Goal: Transaction & Acquisition: Book appointment/travel/reservation

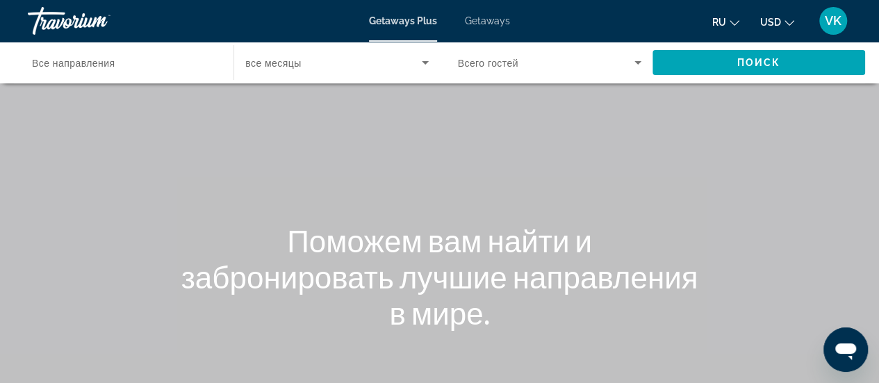
click at [760, 28] on span "USD" at bounding box center [770, 22] width 21 height 11
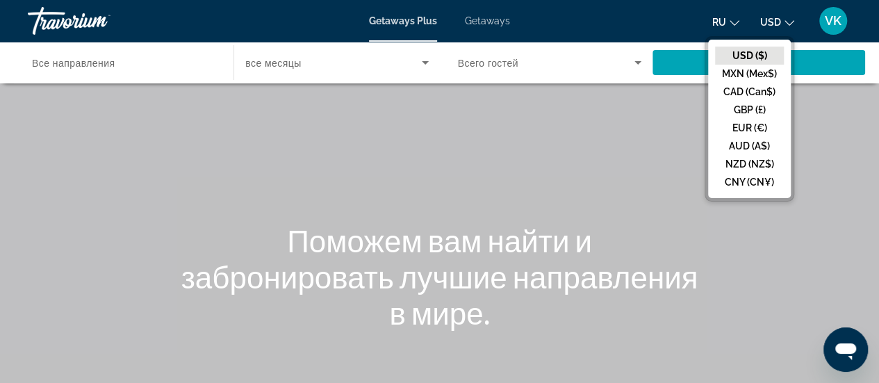
click at [715, 65] on button "USD ($)" at bounding box center [749, 56] width 69 height 18
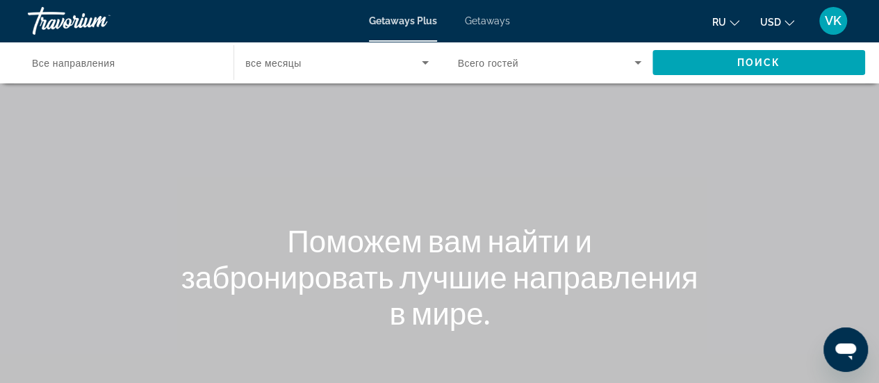
click at [510, 26] on span "Getaways" at bounding box center [487, 20] width 45 height 11
click at [760, 28] on span "USD" at bounding box center [770, 22] width 21 height 11
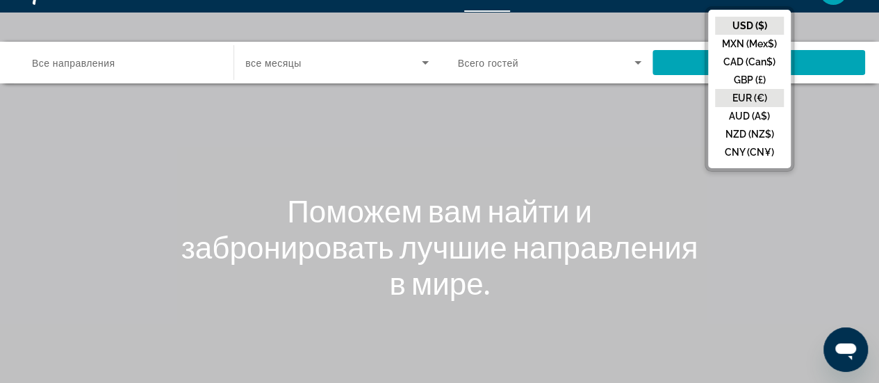
scroll to position [27, 0]
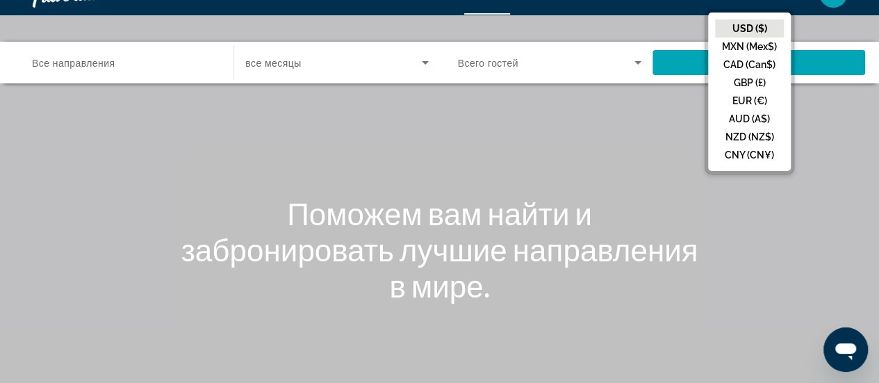
click at [813, 226] on div "Main content" at bounding box center [439, 181] width 879 height 417
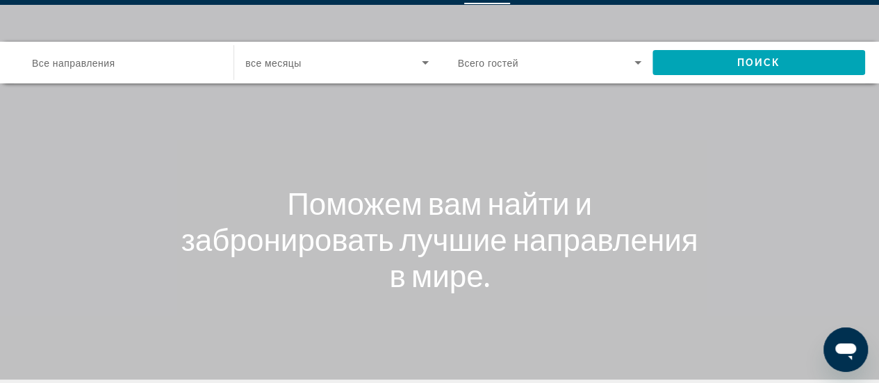
scroll to position [32, 0]
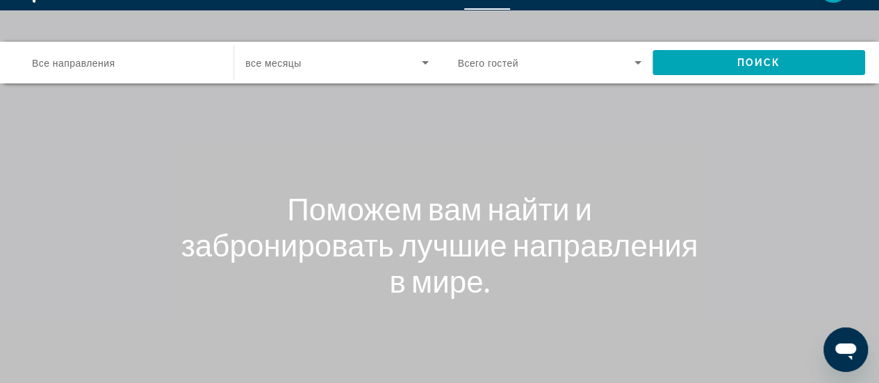
click at [106, 69] on span "Все направления" at bounding box center [73, 63] width 83 height 11
click at [106, 72] on input "Destination Все направления" at bounding box center [123, 63] width 183 height 17
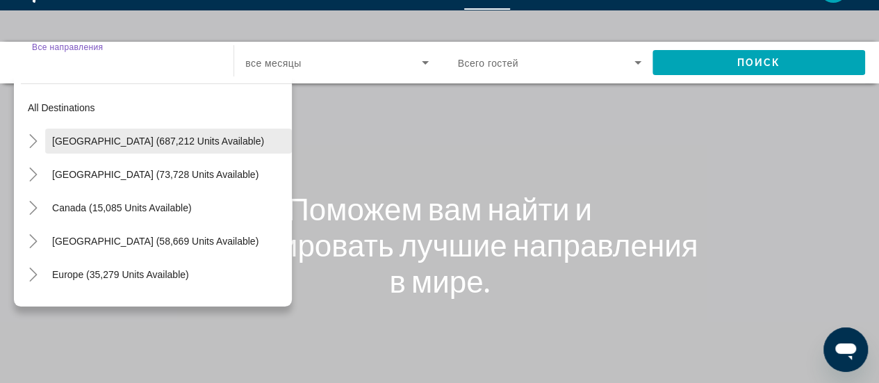
click at [106, 147] on span "[GEOGRAPHIC_DATA] (687,212 units available)" at bounding box center [158, 140] width 212 height 11
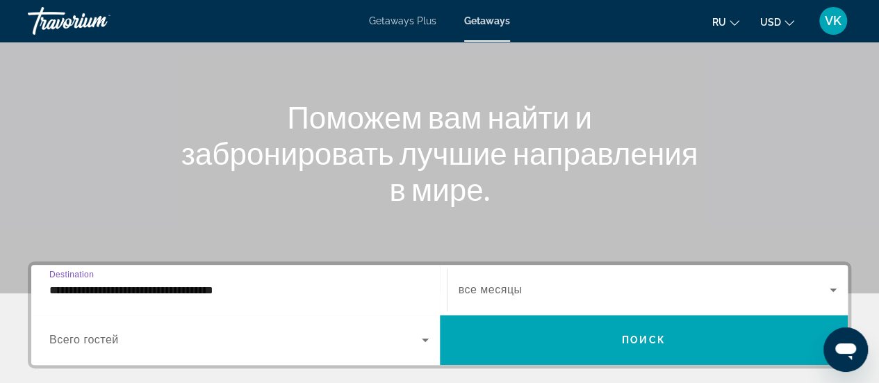
scroll to position [0, 0]
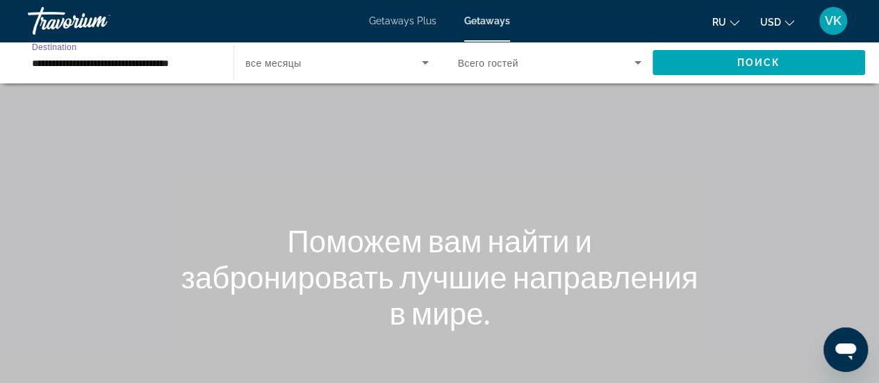
click at [148, 72] on input "**********" at bounding box center [123, 63] width 183 height 17
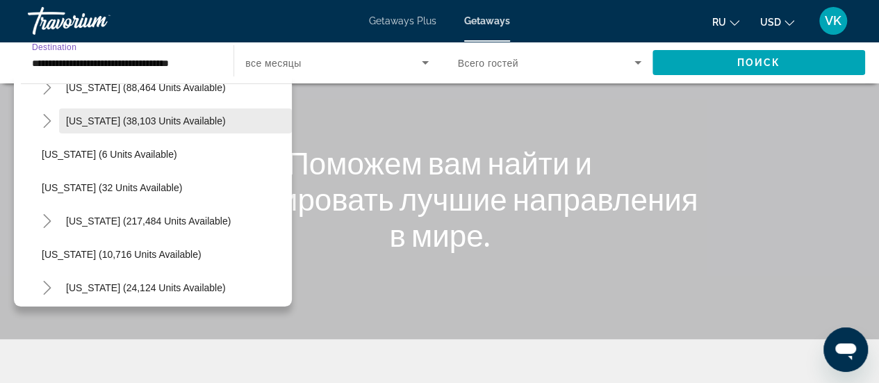
scroll to position [146, 0]
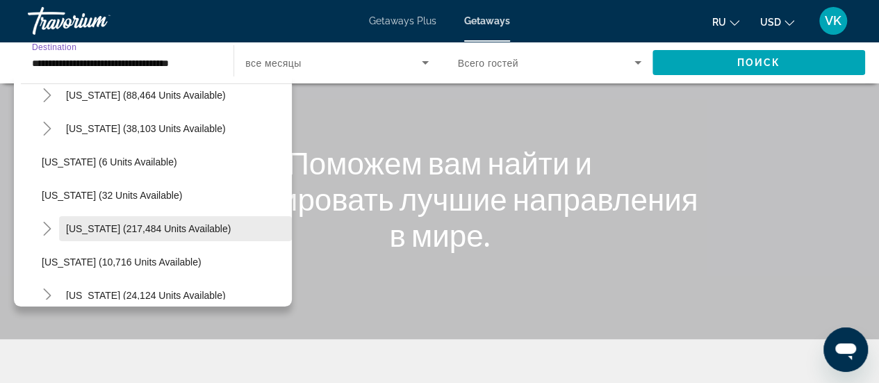
click at [149, 234] on span "[US_STATE] (217,484 units available)" at bounding box center [148, 228] width 165 height 11
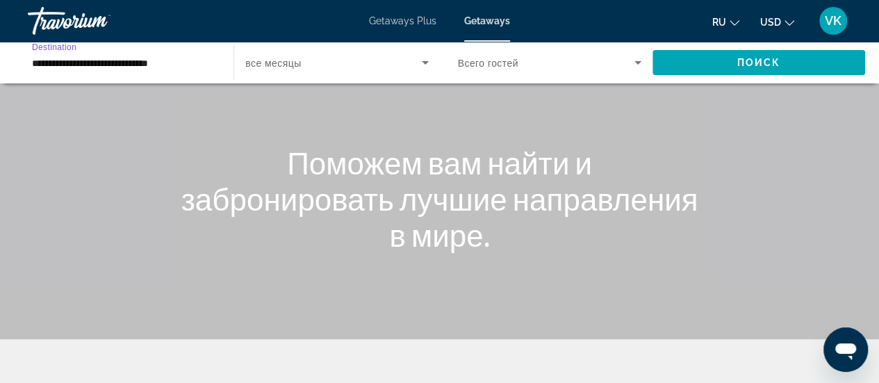
click at [138, 72] on input "**********" at bounding box center [123, 63] width 183 height 17
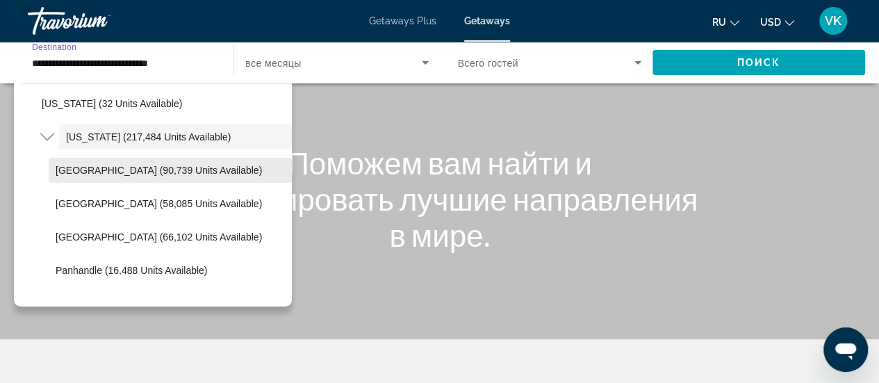
scroll to position [239, 0]
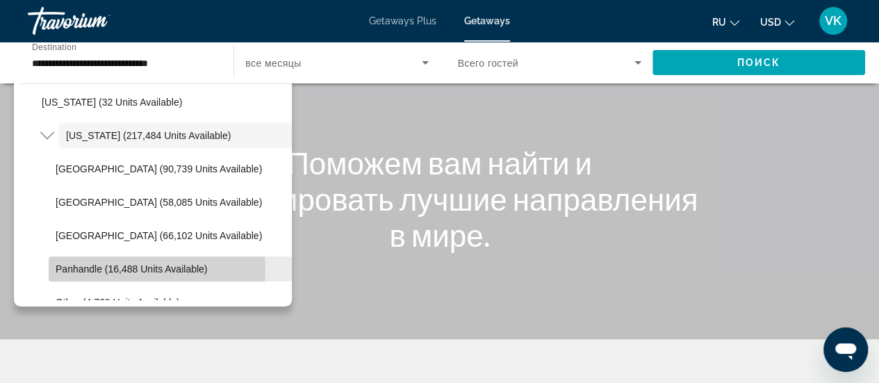
click at [160, 274] on span "Panhandle (16,488 units available)" at bounding box center [131, 268] width 151 height 11
type input "**********"
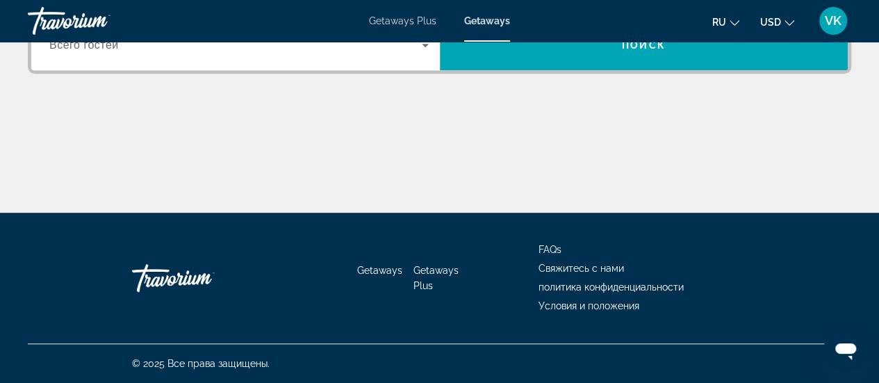
scroll to position [445, 0]
click at [424, 47] on icon "Search widget" at bounding box center [425, 45] width 7 height 3
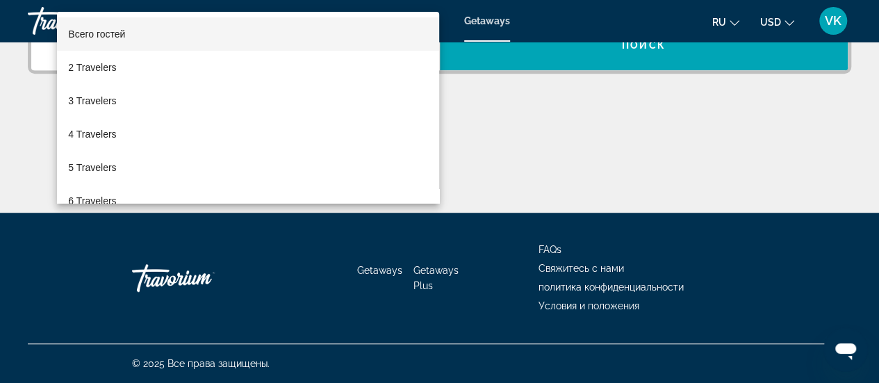
scroll to position [509, 0]
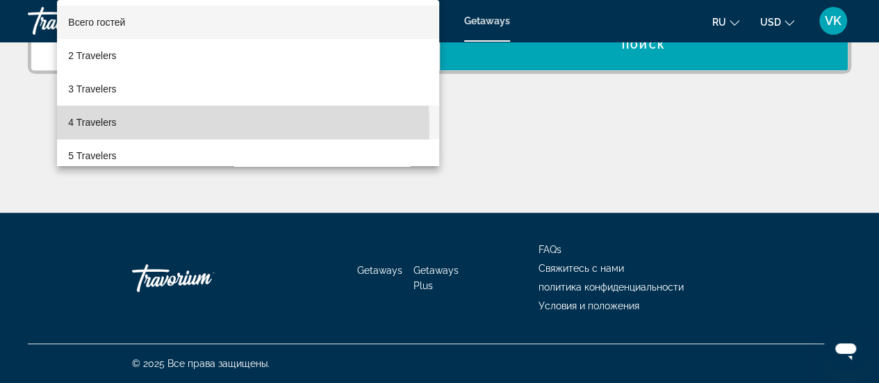
click at [116, 128] on span "4 Travelers" at bounding box center [92, 122] width 48 height 17
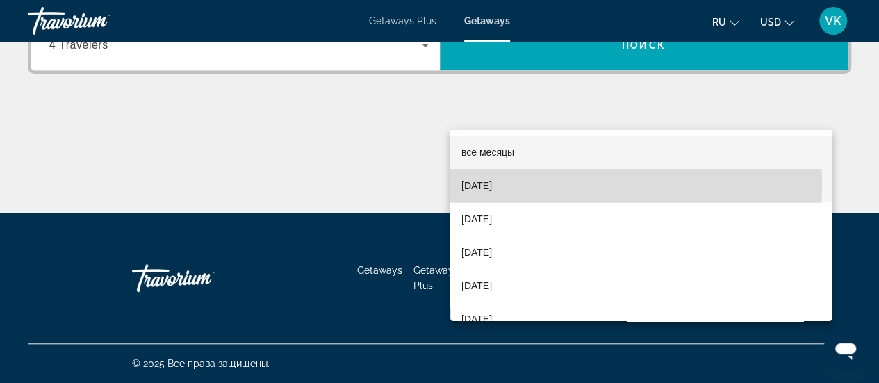
click at [492, 185] on span "[DATE]" at bounding box center [476, 185] width 31 height 17
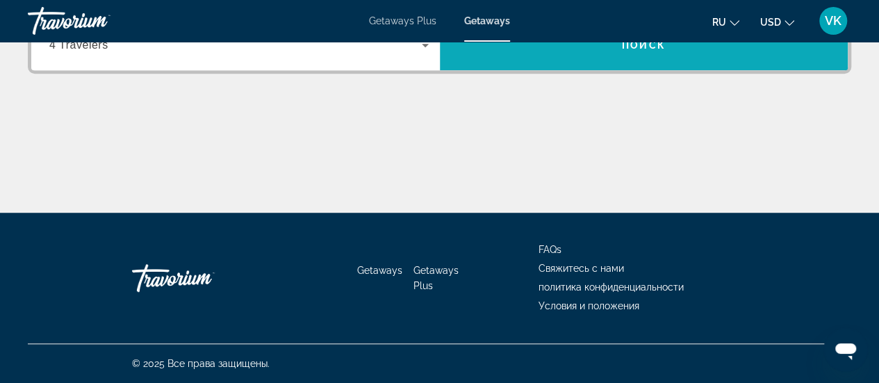
click at [561, 62] on span "Search widget" at bounding box center [644, 44] width 408 height 33
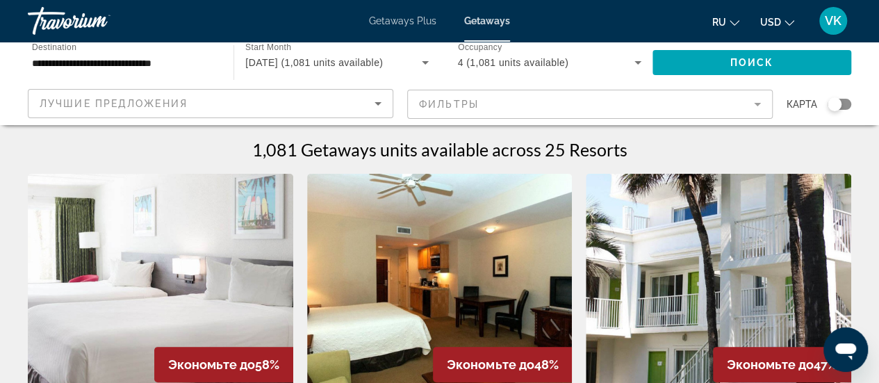
drag, startPoint x: 612, startPoint y: 244, endPoint x: 806, endPoint y: 228, distance: 195.1
click at [806, 160] on div "1,081 Getaways units available across 25 Resorts" at bounding box center [439, 149] width 823 height 21
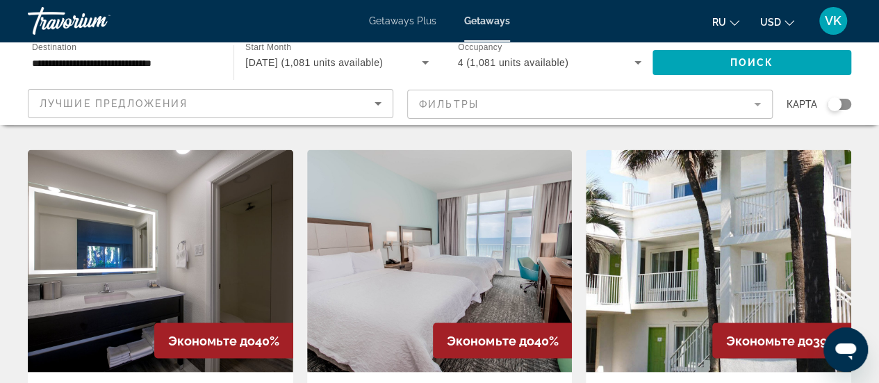
scroll to position [1113, 0]
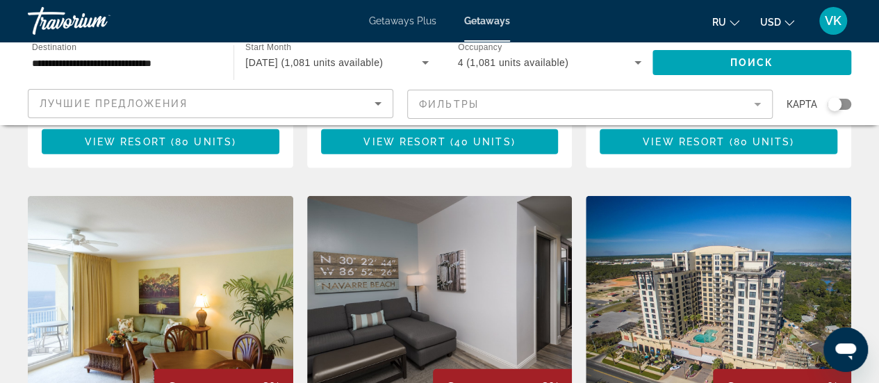
scroll to position [1636, 0]
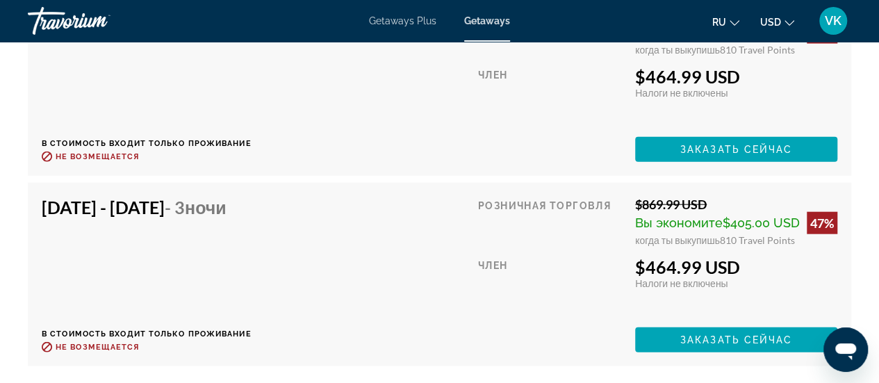
scroll to position [4161, 0]
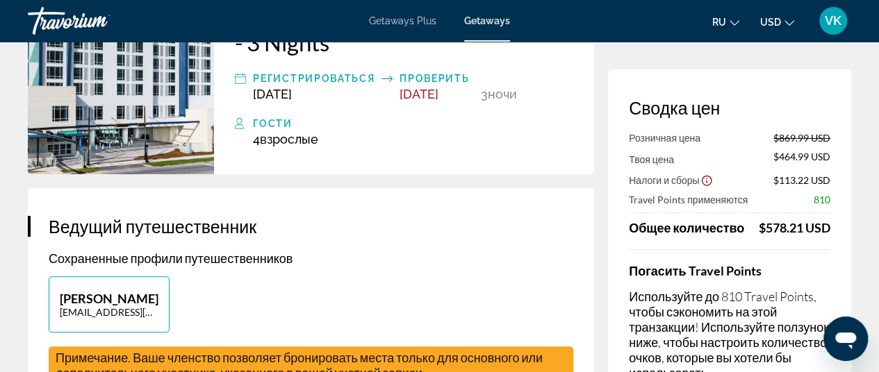
scroll to position [183, 0]
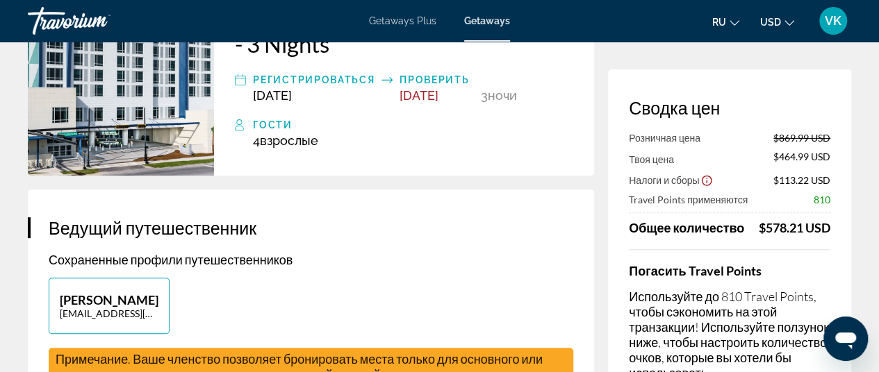
click at [133, 176] on img "Main content" at bounding box center [121, 48] width 186 height 255
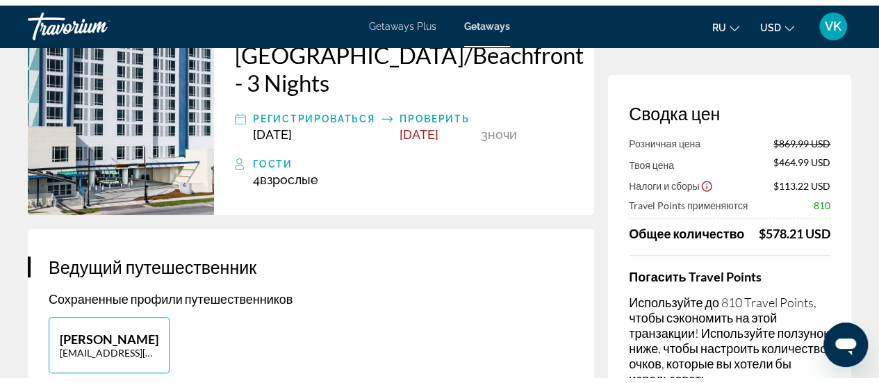
scroll to position [0, 0]
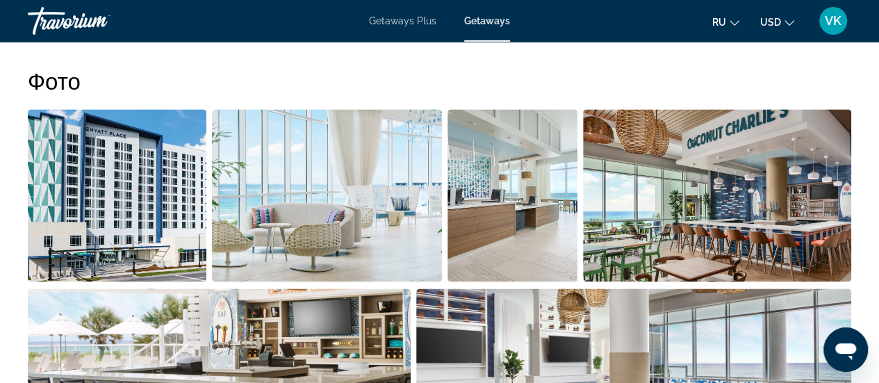
scroll to position [890, 0]
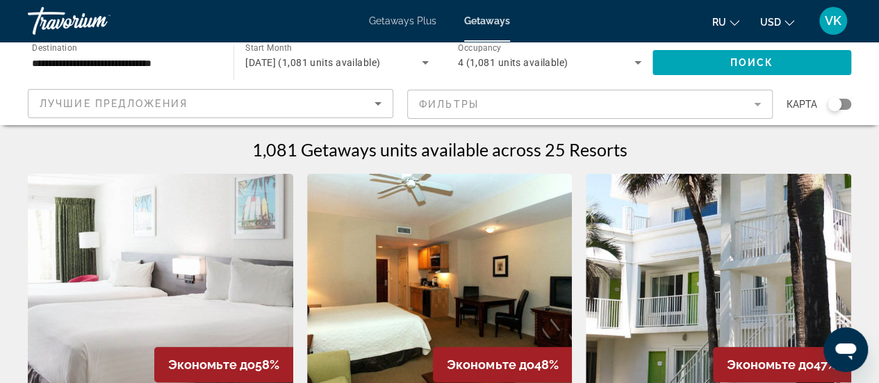
click at [374, 106] on icon "Sort by" at bounding box center [377, 103] width 7 height 3
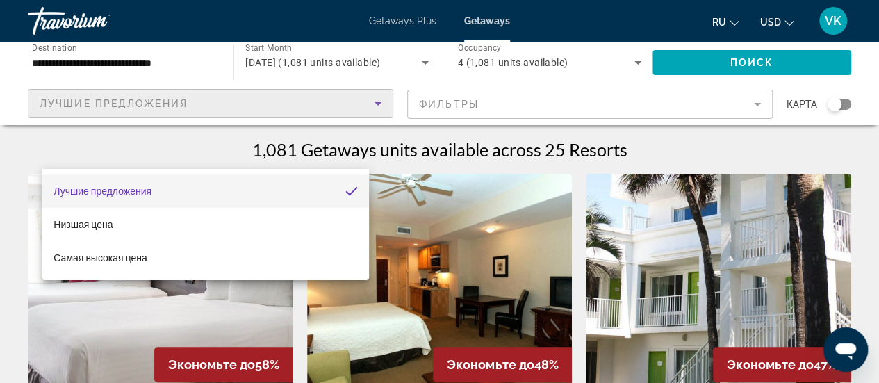
click at [528, 201] on div at bounding box center [439, 191] width 879 height 383
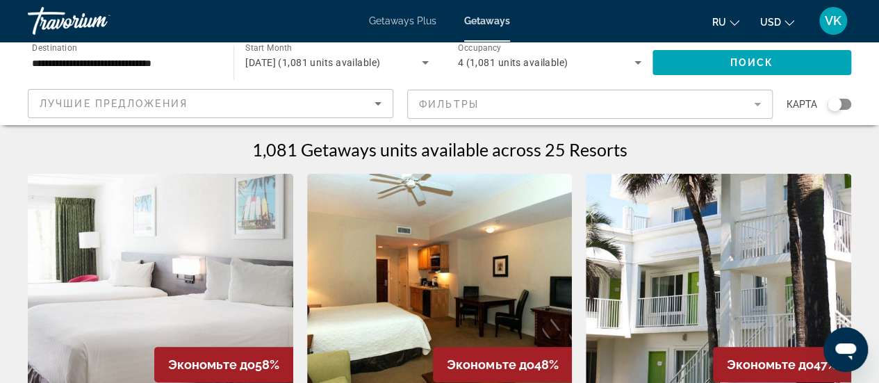
click at [701, 119] on mat-form-field "Фильтры" at bounding box center [589, 104] width 365 height 29
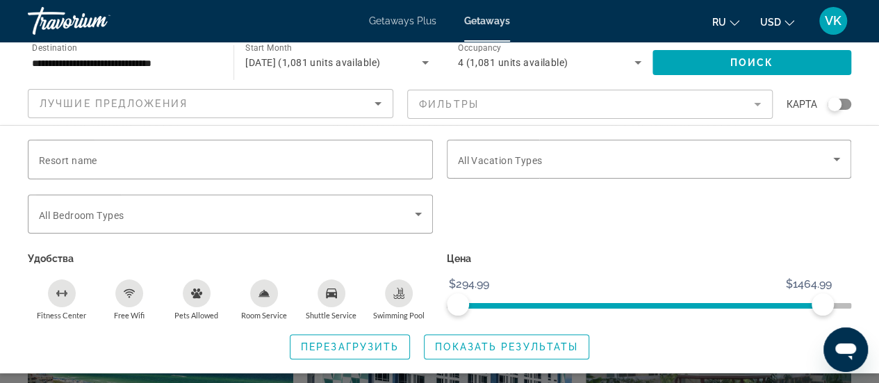
scroll to position [409, 0]
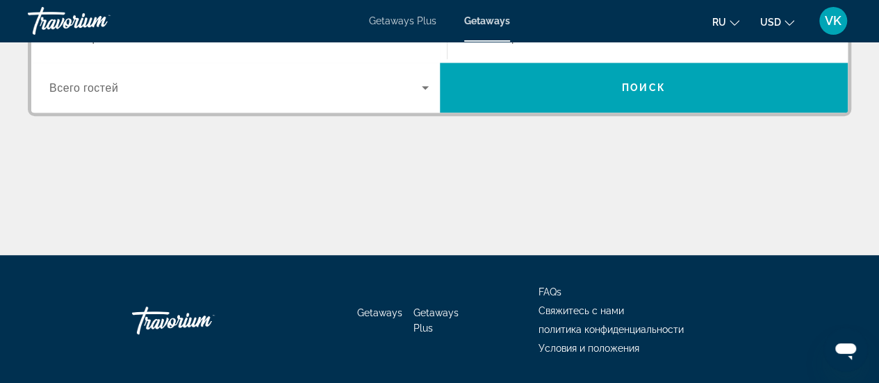
scroll to position [374, 0]
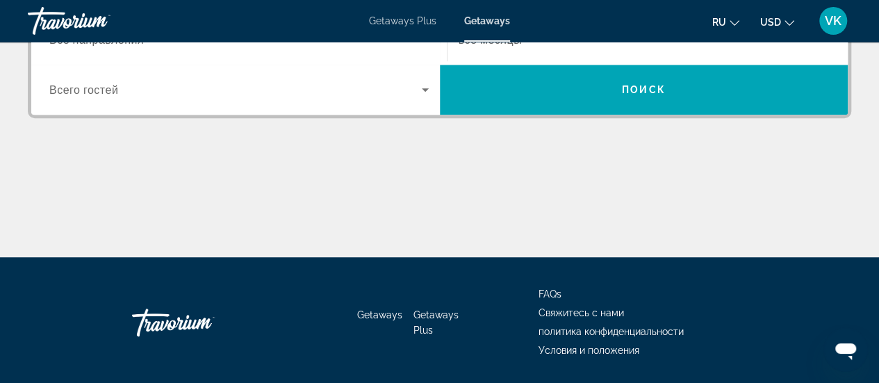
click at [144, 46] on span "Все направления" at bounding box center [96, 39] width 94 height 13
click at [199, 49] on input "Destination Все направления" at bounding box center [238, 40] width 379 height 17
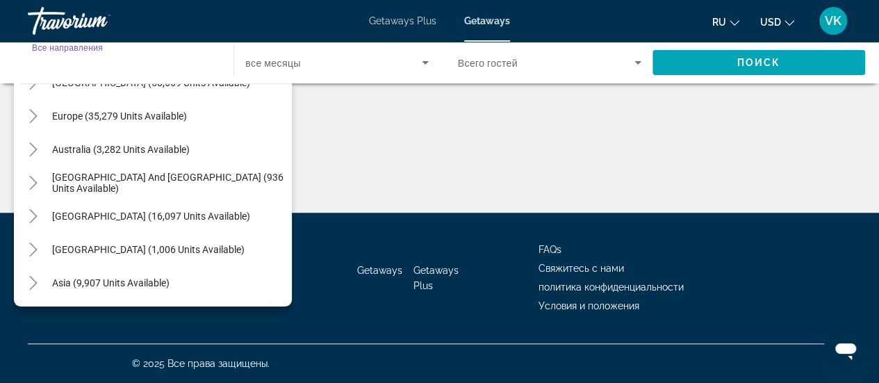
scroll to position [670, 0]
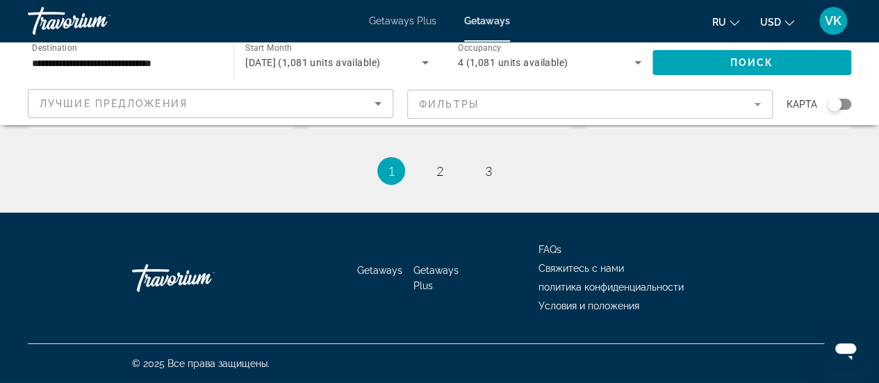
scroll to position [3574, 0]
click at [439, 178] on span "2" at bounding box center [439, 170] width 7 height 15
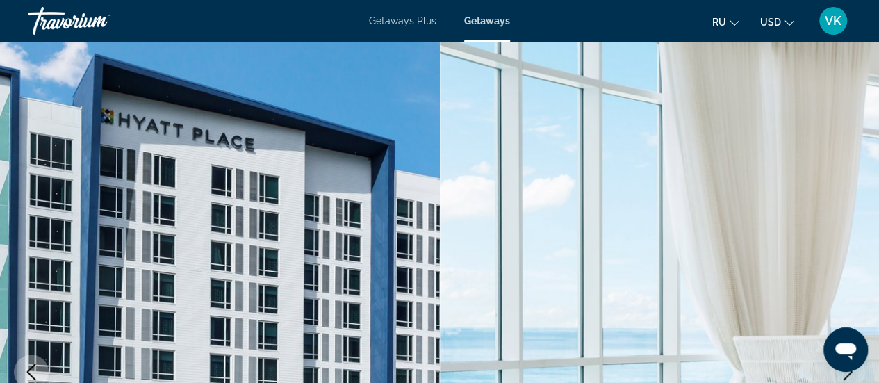
drag, startPoint x: 570, startPoint y: 273, endPoint x: 267, endPoint y: 106, distance: 346.3
click at [267, 106] on img "Main content" at bounding box center [220, 372] width 440 height 660
drag, startPoint x: 68, startPoint y: 0, endPoint x: 274, endPoint y: 31, distance: 208.6
click at [274, 31] on div "Getaways Plus Getaways ru English Español Français Italiano Português русский U…" at bounding box center [439, 21] width 879 height 36
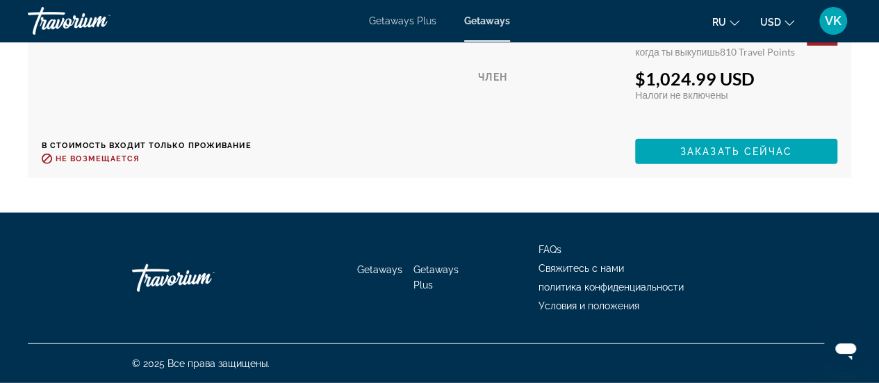
scroll to position [5258, 0]
